Goal: Task Accomplishment & Management: Manage account settings

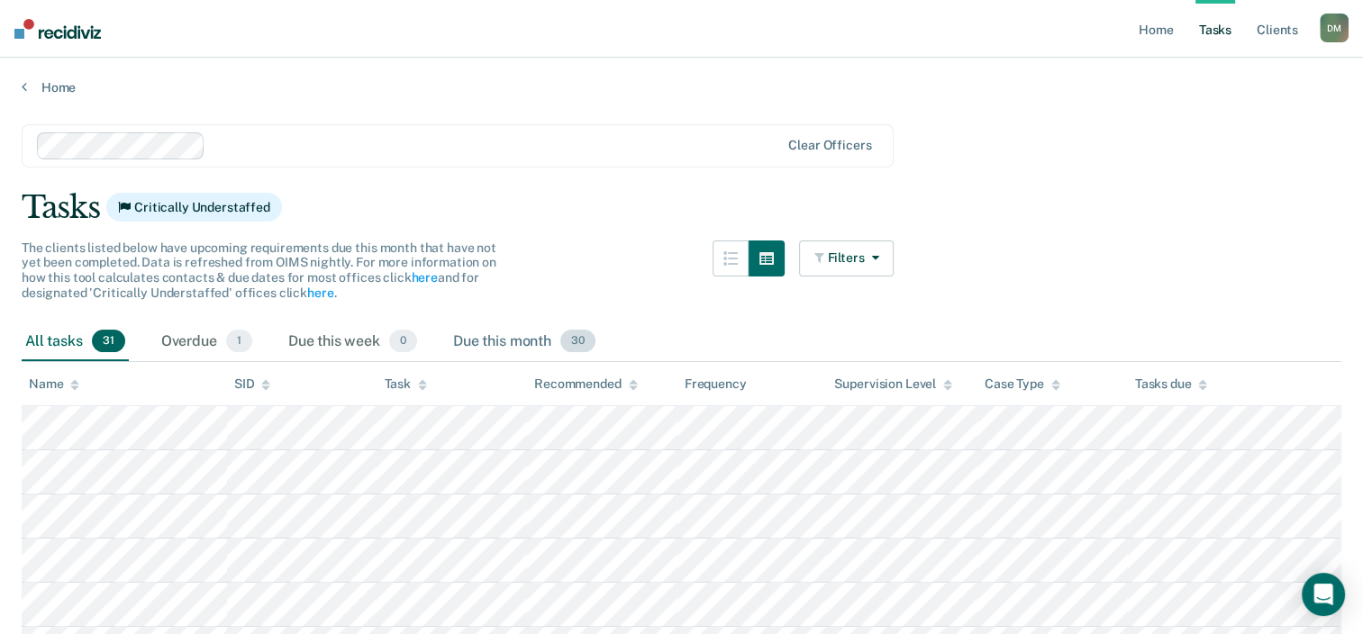
click at [558, 339] on div "Due this month 30" at bounding box center [525, 343] width 150 height 40
click at [71, 333] on div "All tasks 31" at bounding box center [75, 343] width 107 height 40
click at [489, 341] on div "Due this month 30" at bounding box center [525, 343] width 150 height 40
click at [90, 325] on div "All tasks 31" at bounding box center [75, 343] width 107 height 40
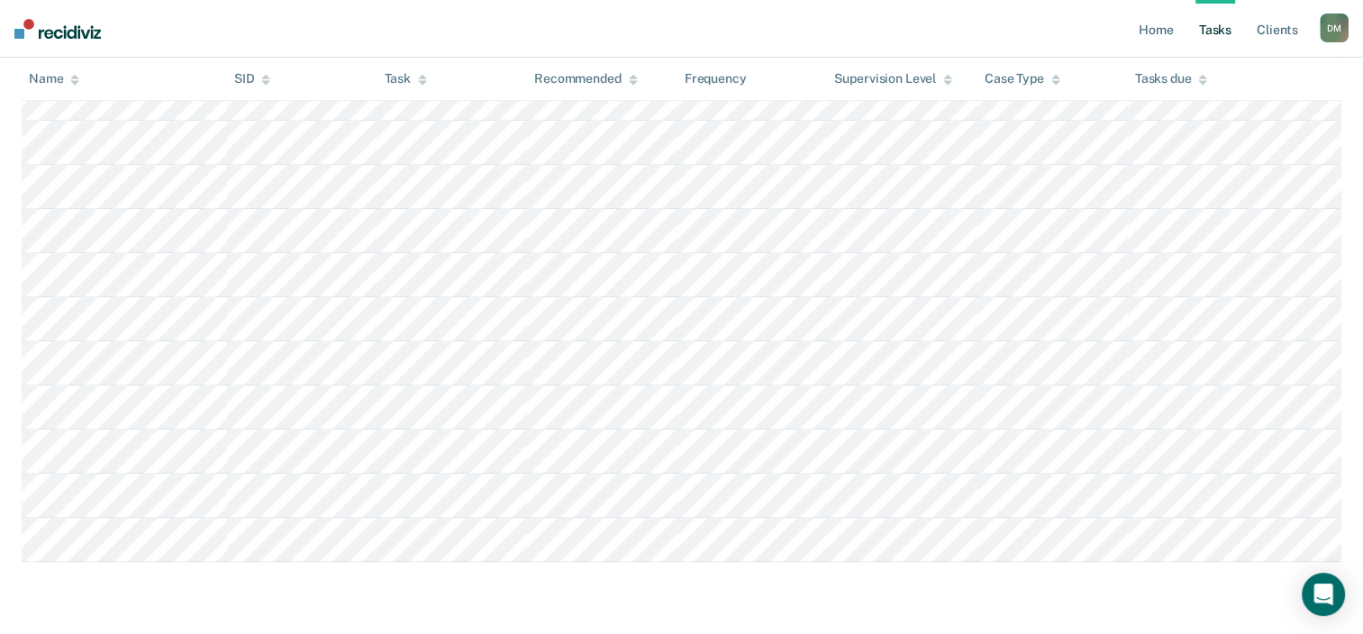
scroll to position [1383, 0]
